Goal: Information Seeking & Learning: Check status

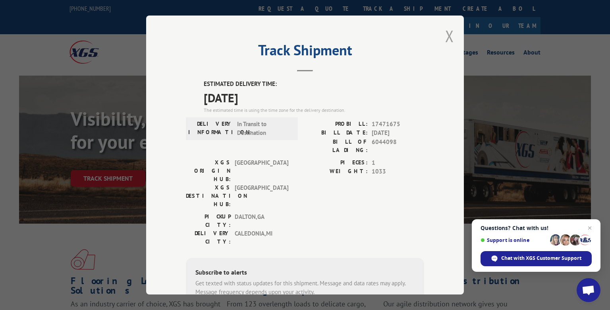
click at [449, 37] on button "Close modal" at bounding box center [450, 35] width 9 height 21
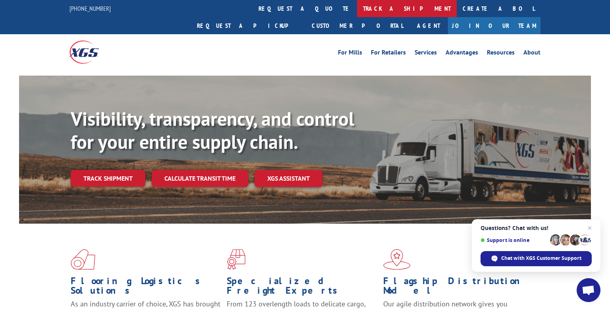
click at [357, 10] on link "track a shipment" at bounding box center [407, 8] width 100 height 17
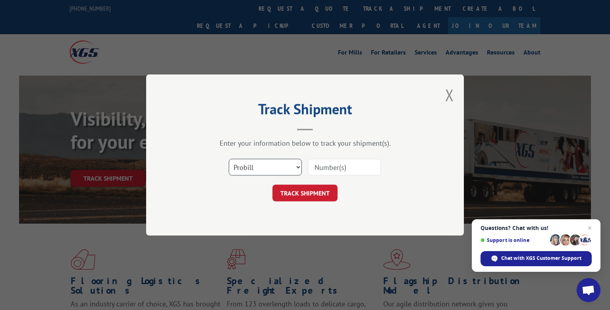
click at [229, 159] on select "Select category... Probill BOL PO" at bounding box center [265, 167] width 73 height 17
select select "bol"
click option "BOL" at bounding box center [0, 0] width 0 height 0
click at [328, 169] on input at bounding box center [344, 167] width 73 height 17
type input "4"
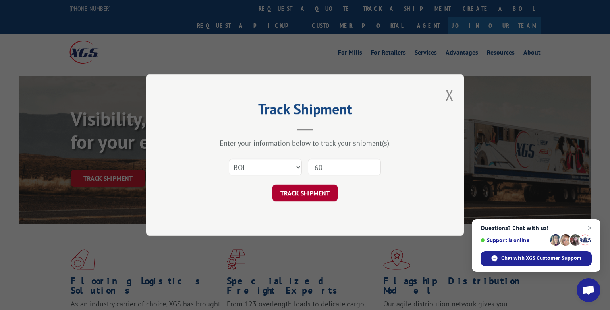
type input "60"
click at [319, 191] on button "TRACK SHIPMENT" at bounding box center [305, 192] width 65 height 17
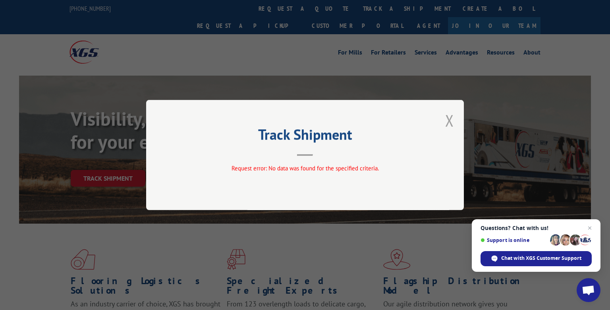
click at [450, 119] on button "Close modal" at bounding box center [450, 120] width 9 height 21
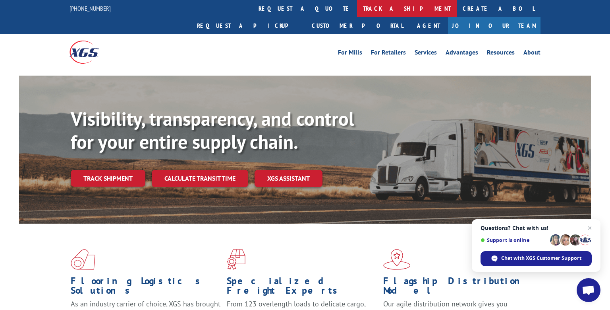
click at [357, 8] on link "track a shipment" at bounding box center [407, 8] width 100 height 17
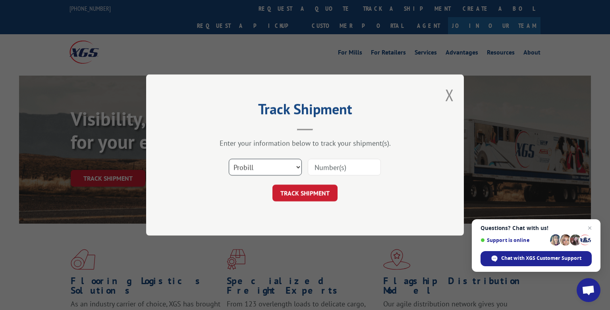
click at [229, 159] on select "Select category... Probill BOL PO" at bounding box center [265, 167] width 73 height 17
select select "bol"
click option "BOL" at bounding box center [0, 0] width 0 height 0
click at [348, 171] on input at bounding box center [344, 167] width 73 height 17
type input "6044098"
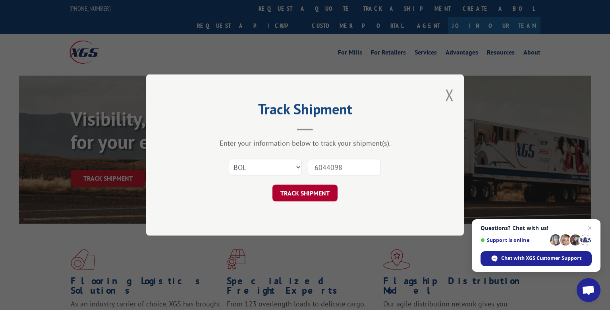
click at [293, 198] on button "TRACK SHIPMENT" at bounding box center [305, 192] width 65 height 17
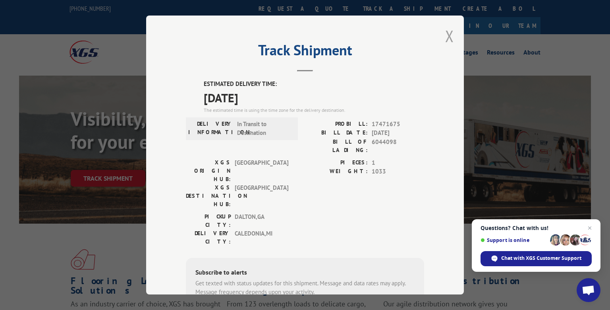
click at [451, 35] on button "Close modal" at bounding box center [450, 35] width 9 height 21
